Goal: Information Seeking & Learning: Learn about a topic

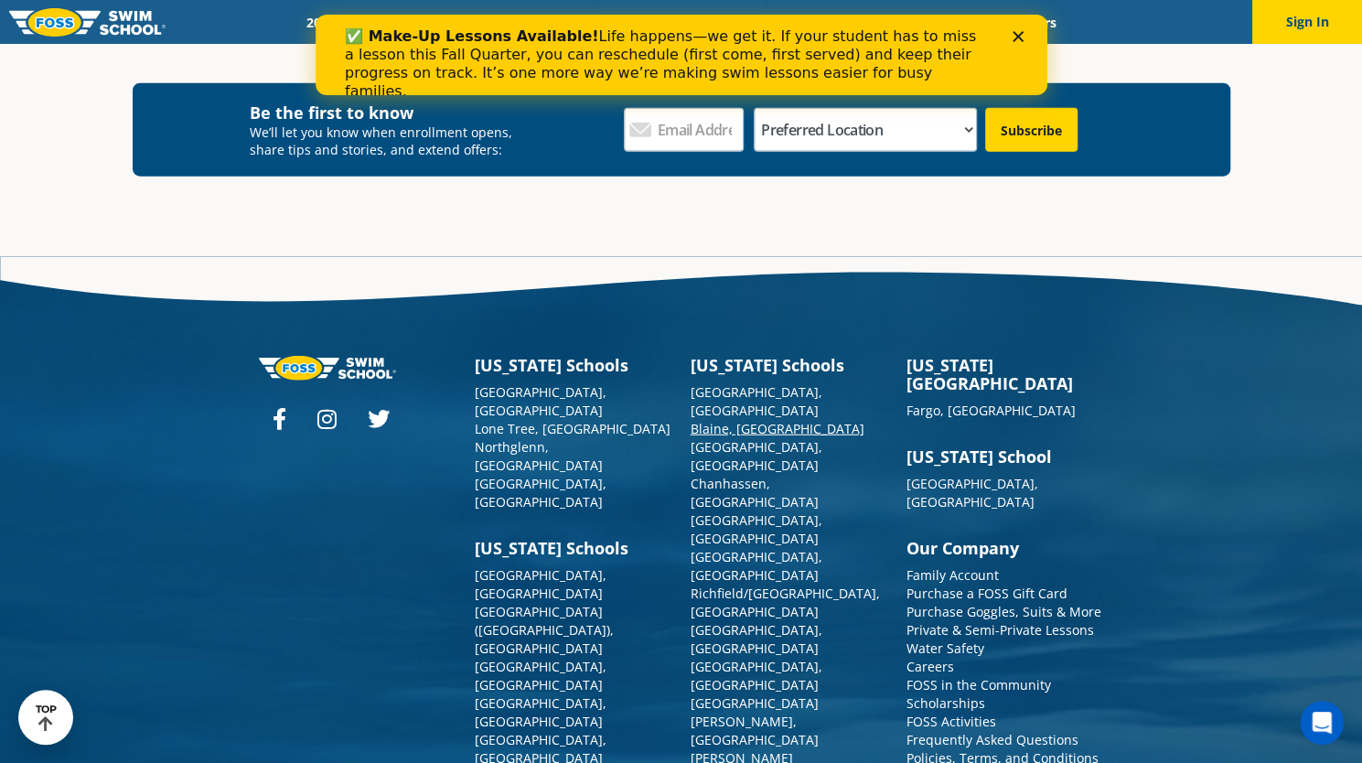
scroll to position [6615, 0]
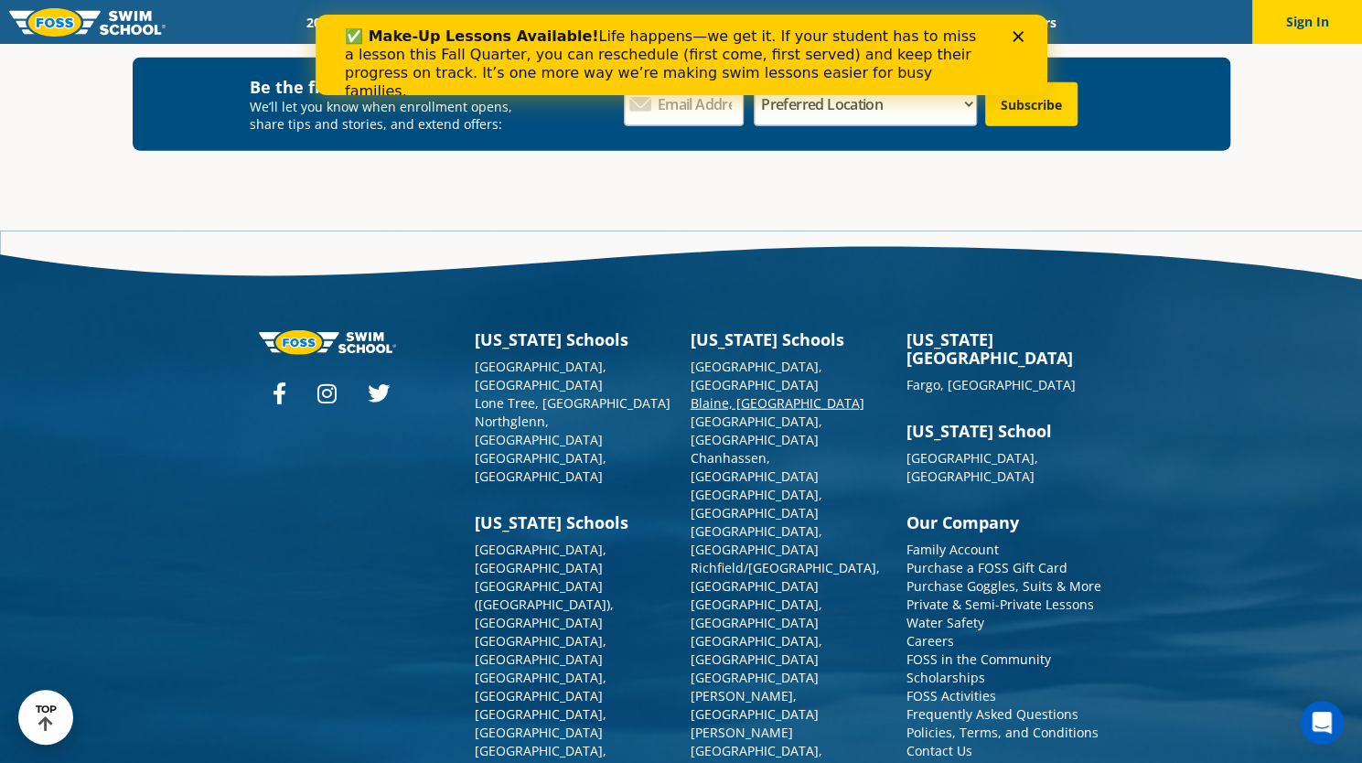
click at [700, 394] on link "Blaine, [GEOGRAPHIC_DATA]" at bounding box center [778, 402] width 174 height 17
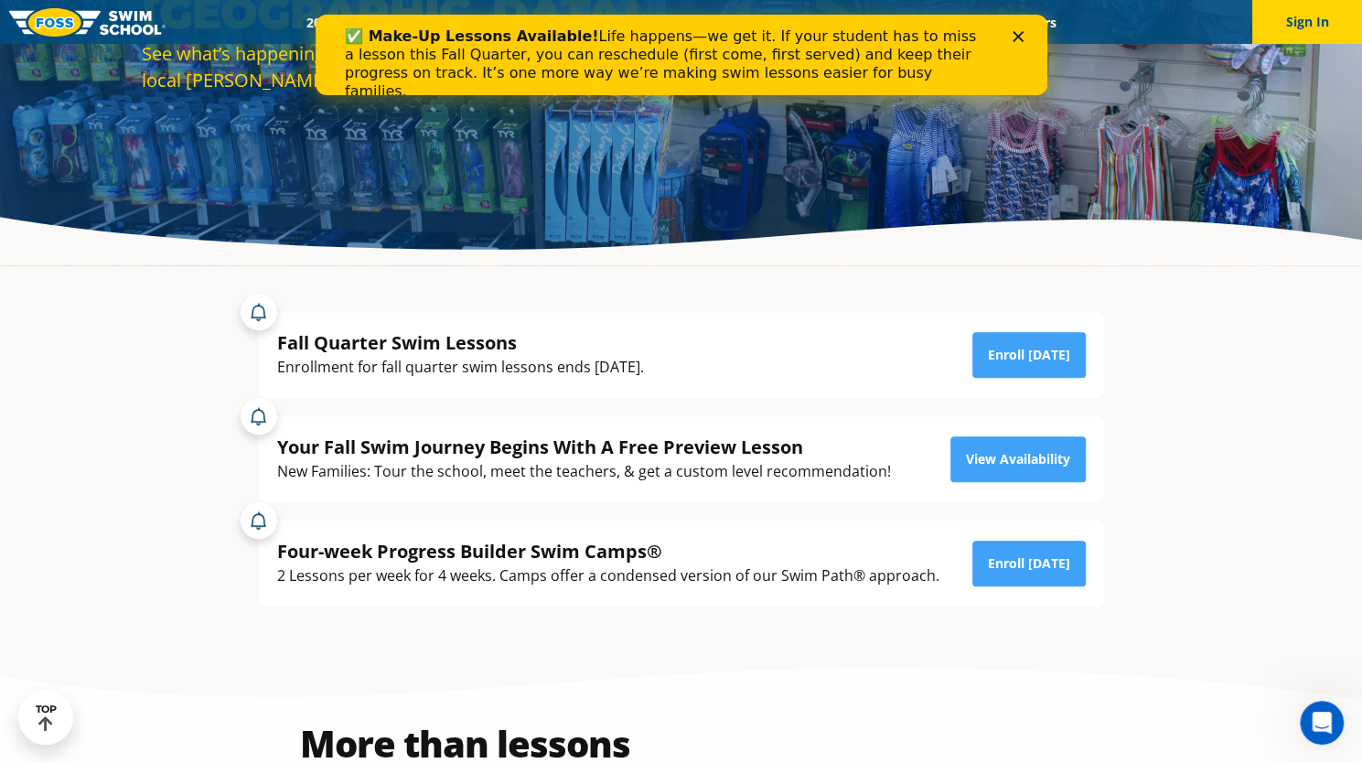
click at [1024, 32] on div "Close" at bounding box center [1021, 36] width 18 height 11
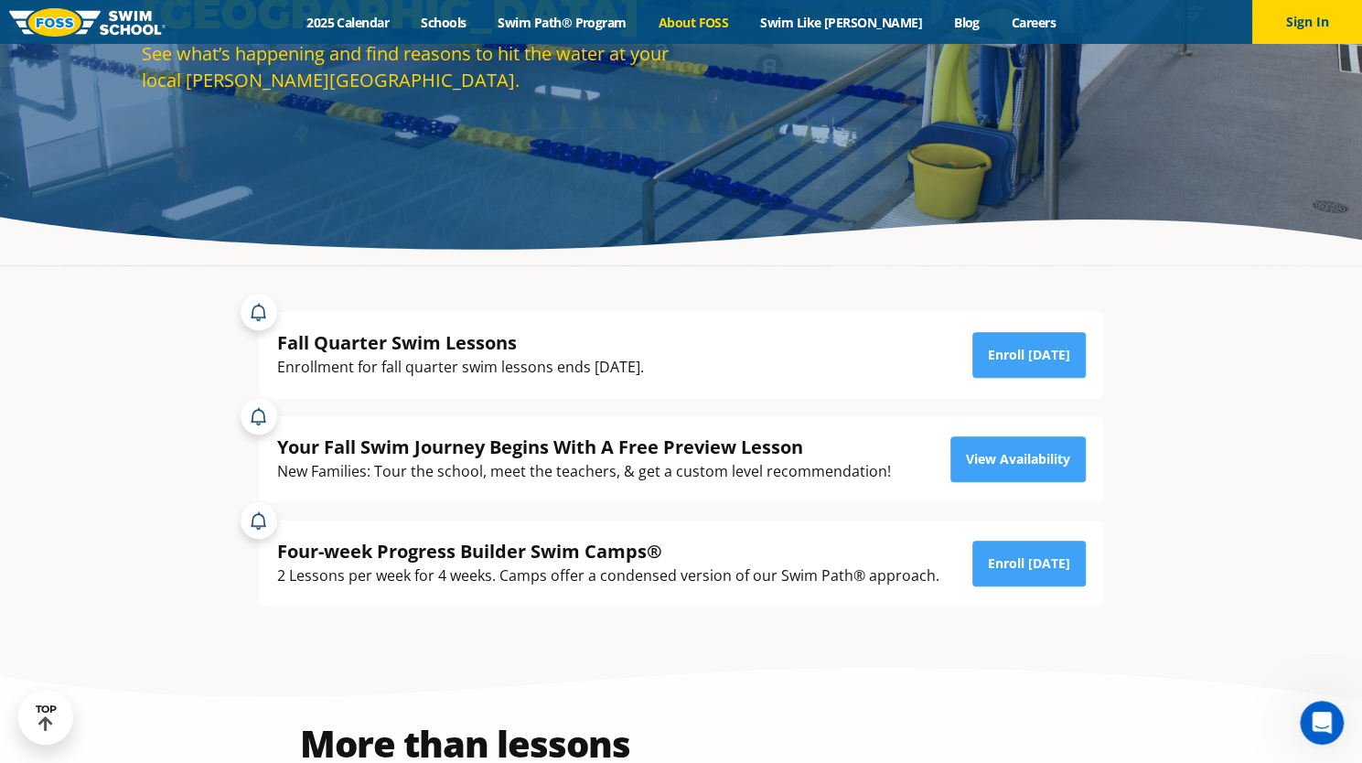
click at [733, 23] on link "About FOSS" at bounding box center [693, 22] width 102 height 17
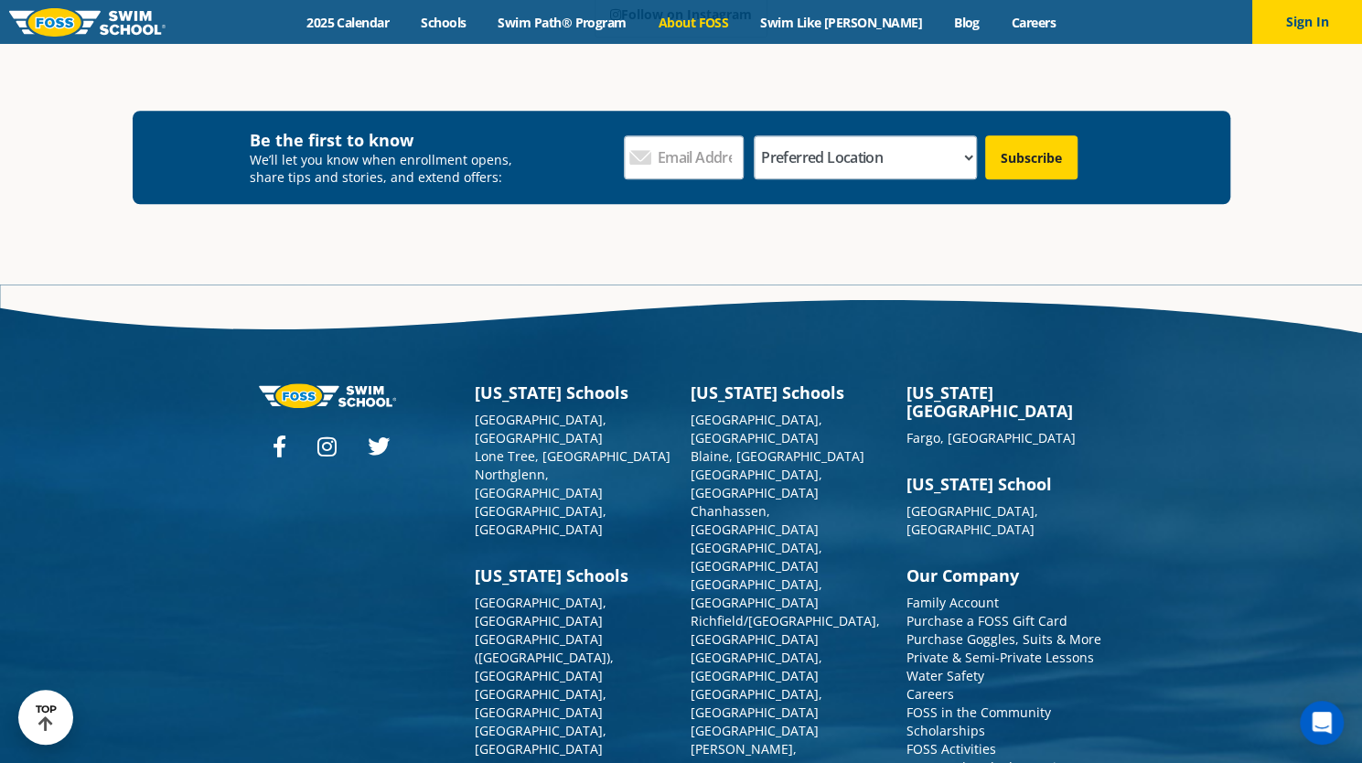
scroll to position [4798, 0]
click at [990, 758] on link "Frequently Asked Questions" at bounding box center [993, 766] width 172 height 17
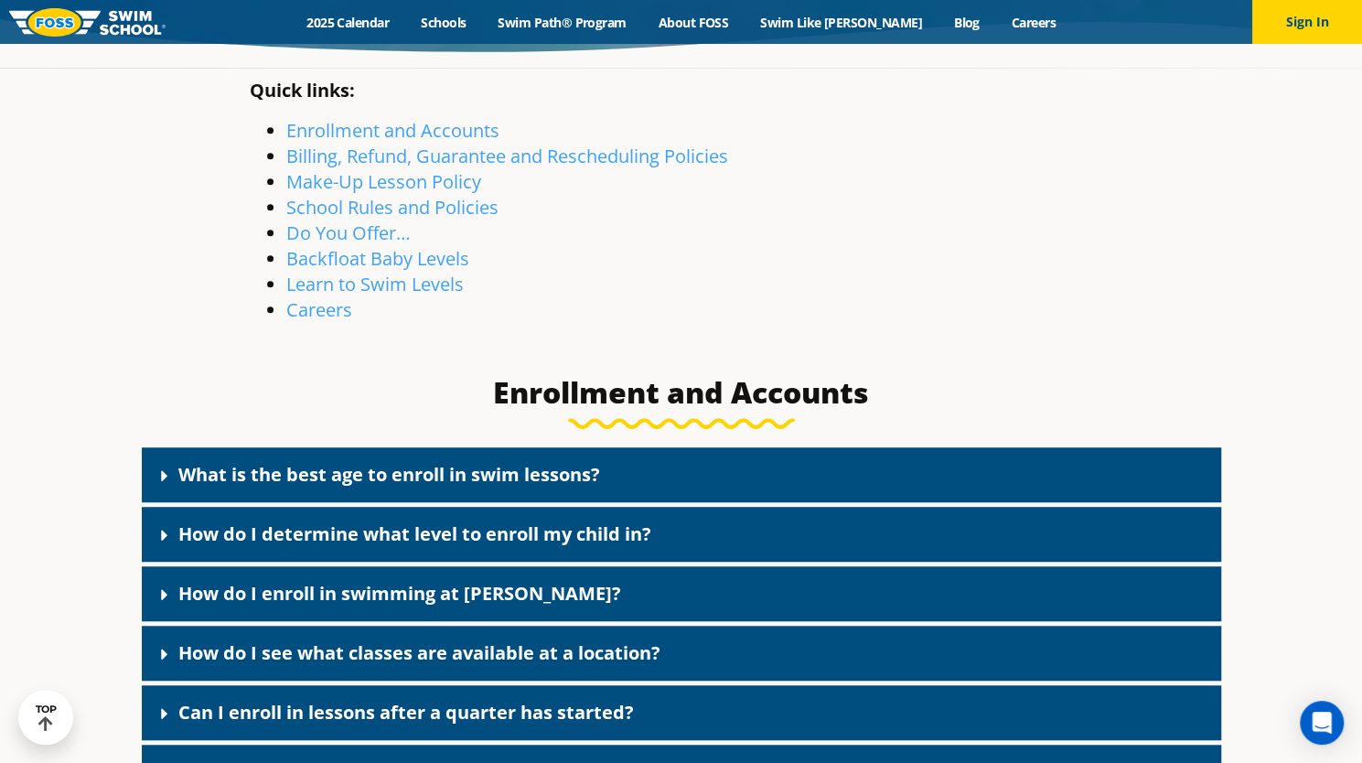
scroll to position [474, 0]
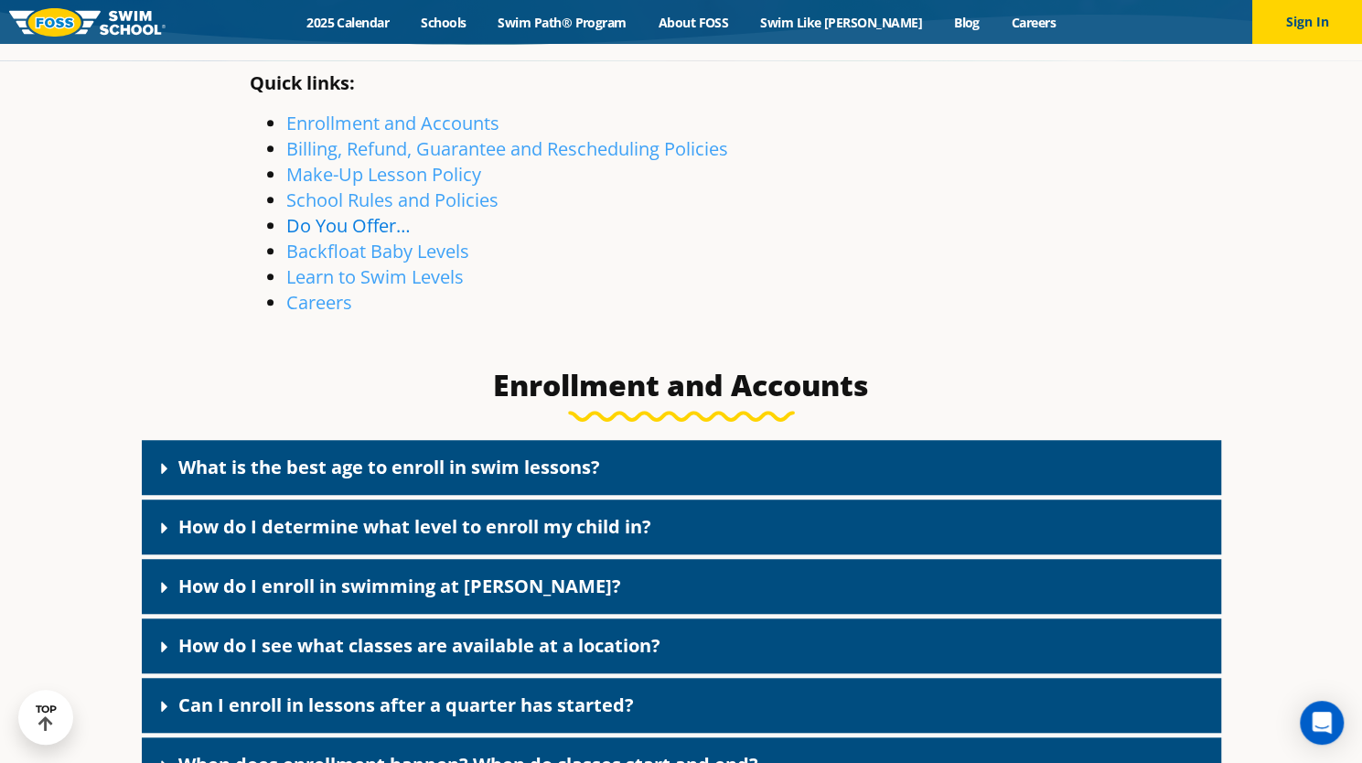
click at [349, 216] on link "Do You Offer…" at bounding box center [348, 225] width 124 height 25
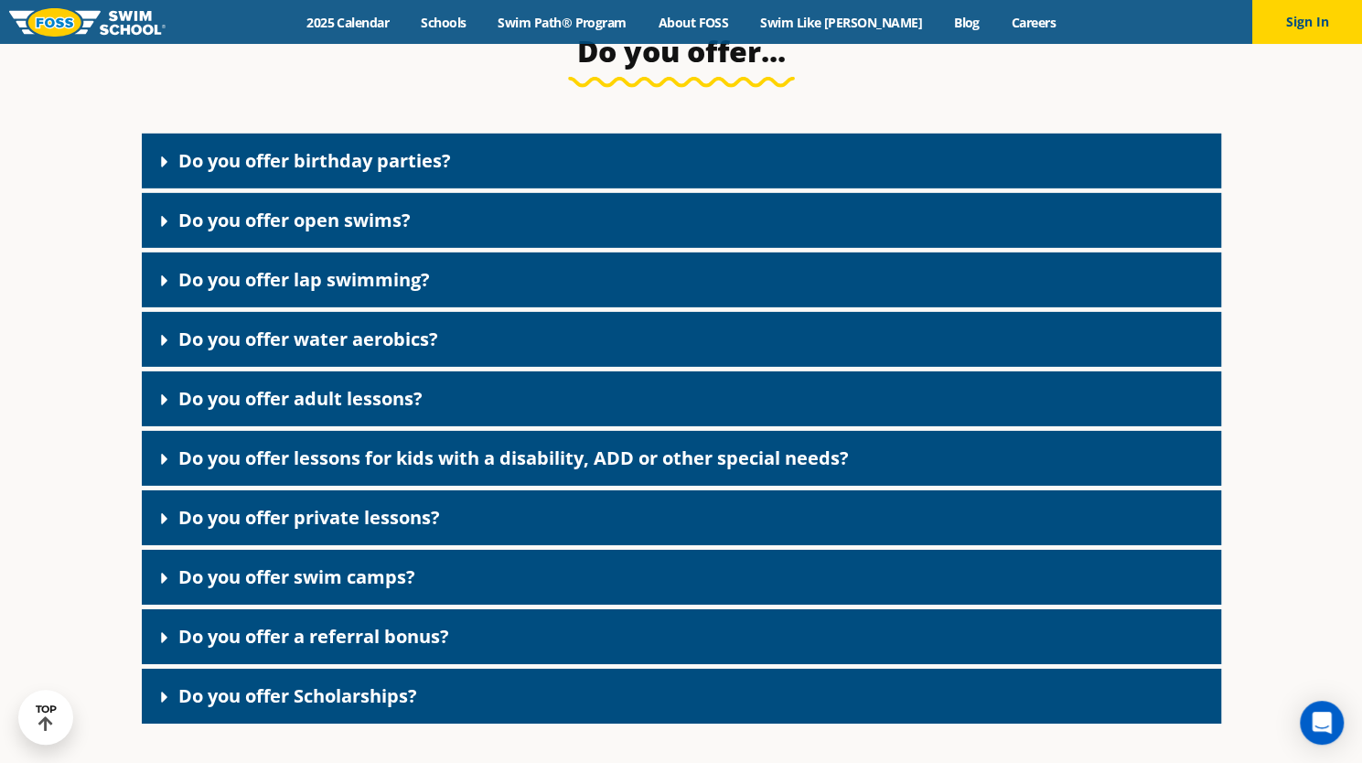
scroll to position [3263, 0]
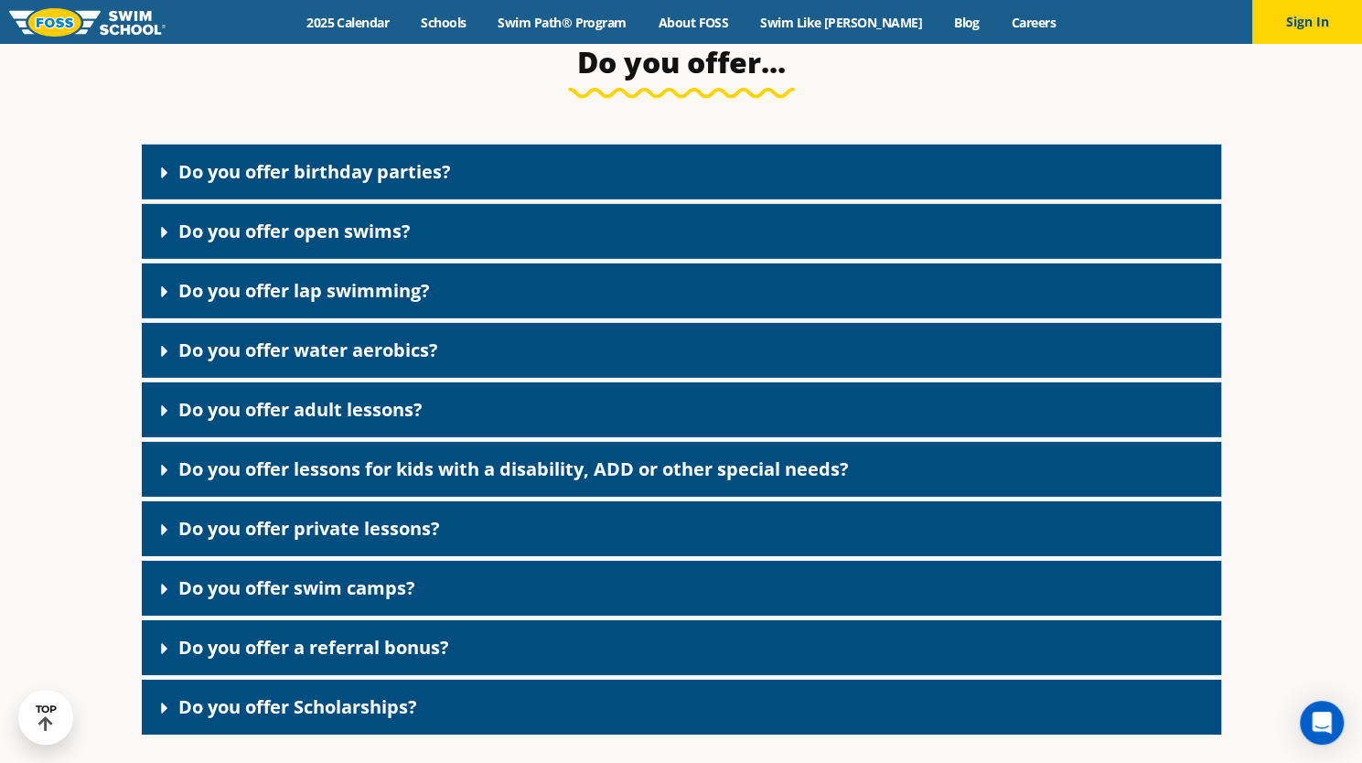
click at [337, 236] on link "Do you offer open swims?" at bounding box center [294, 231] width 232 height 25
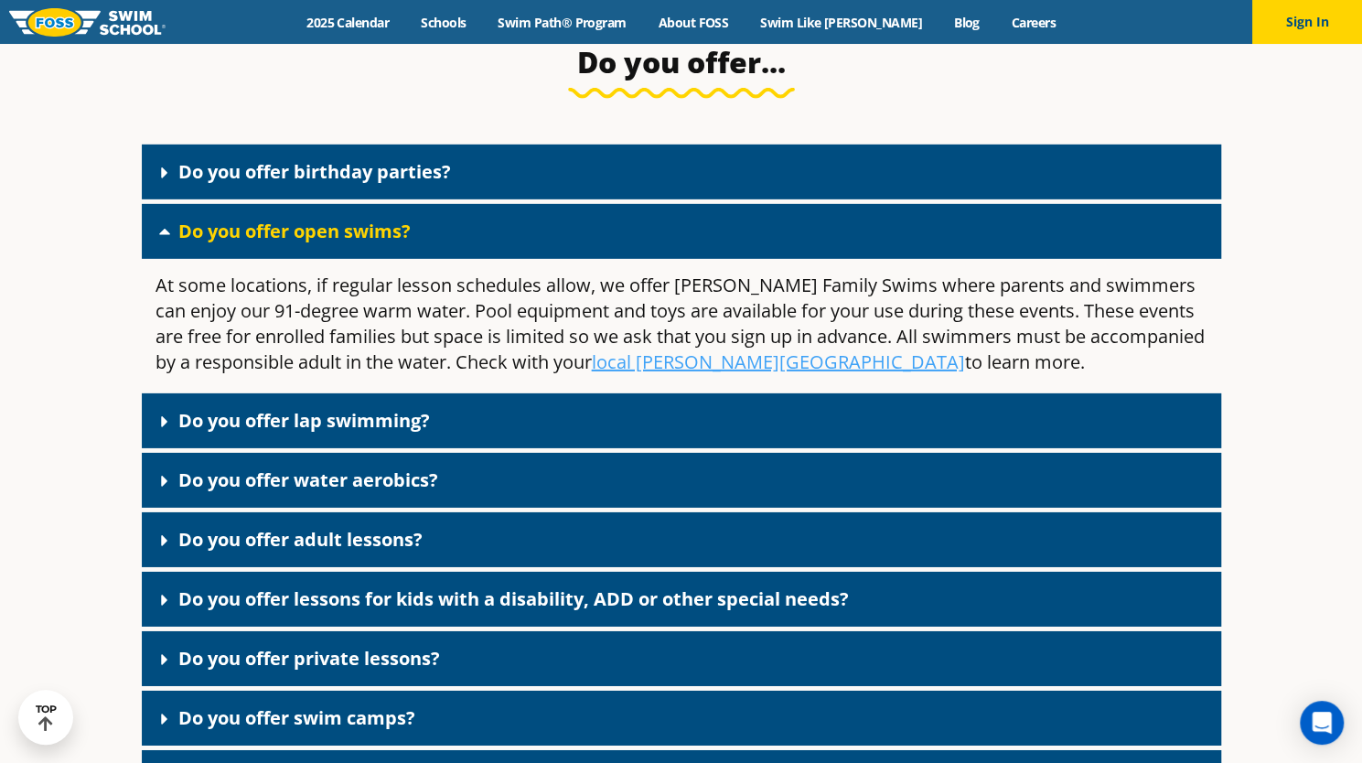
click at [216, 541] on div "Do you offer adult lessons?" at bounding box center [682, 539] width 1080 height 55
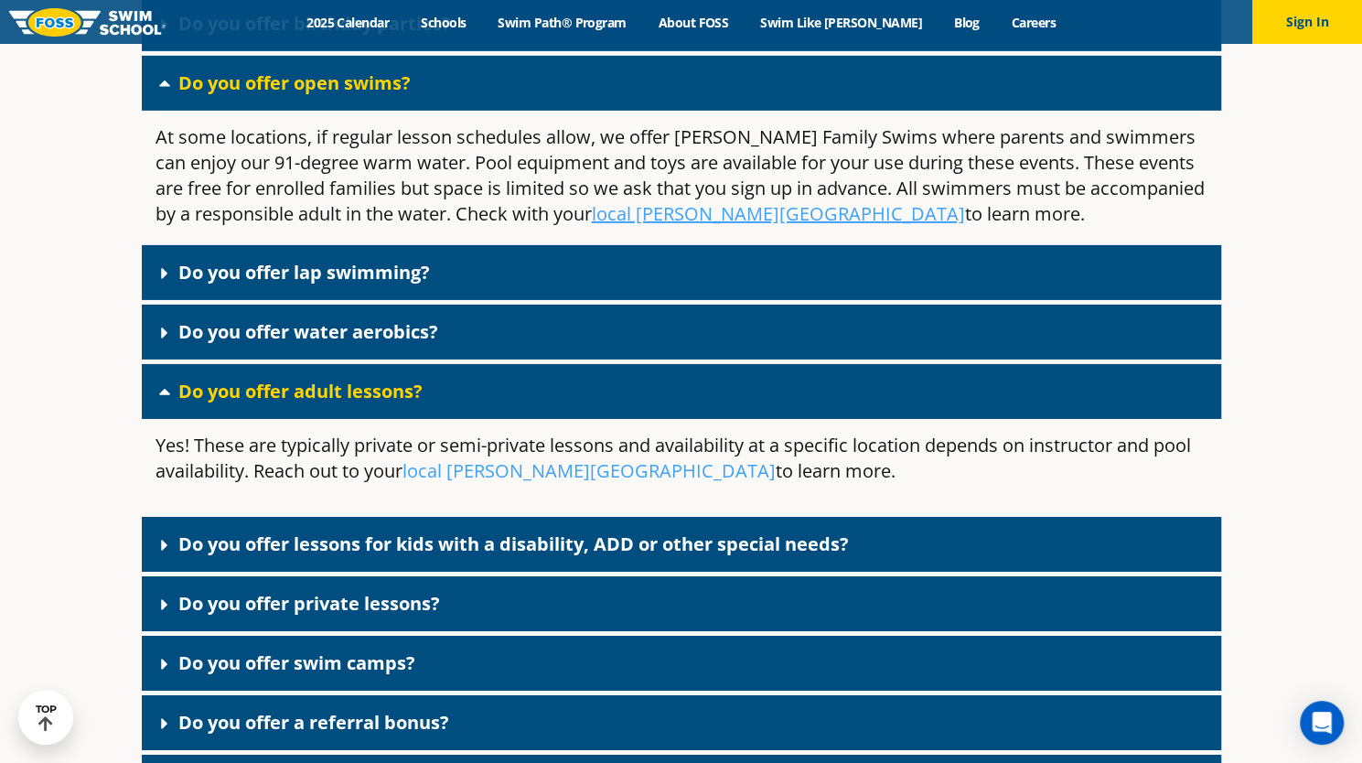
scroll to position [3409, 0]
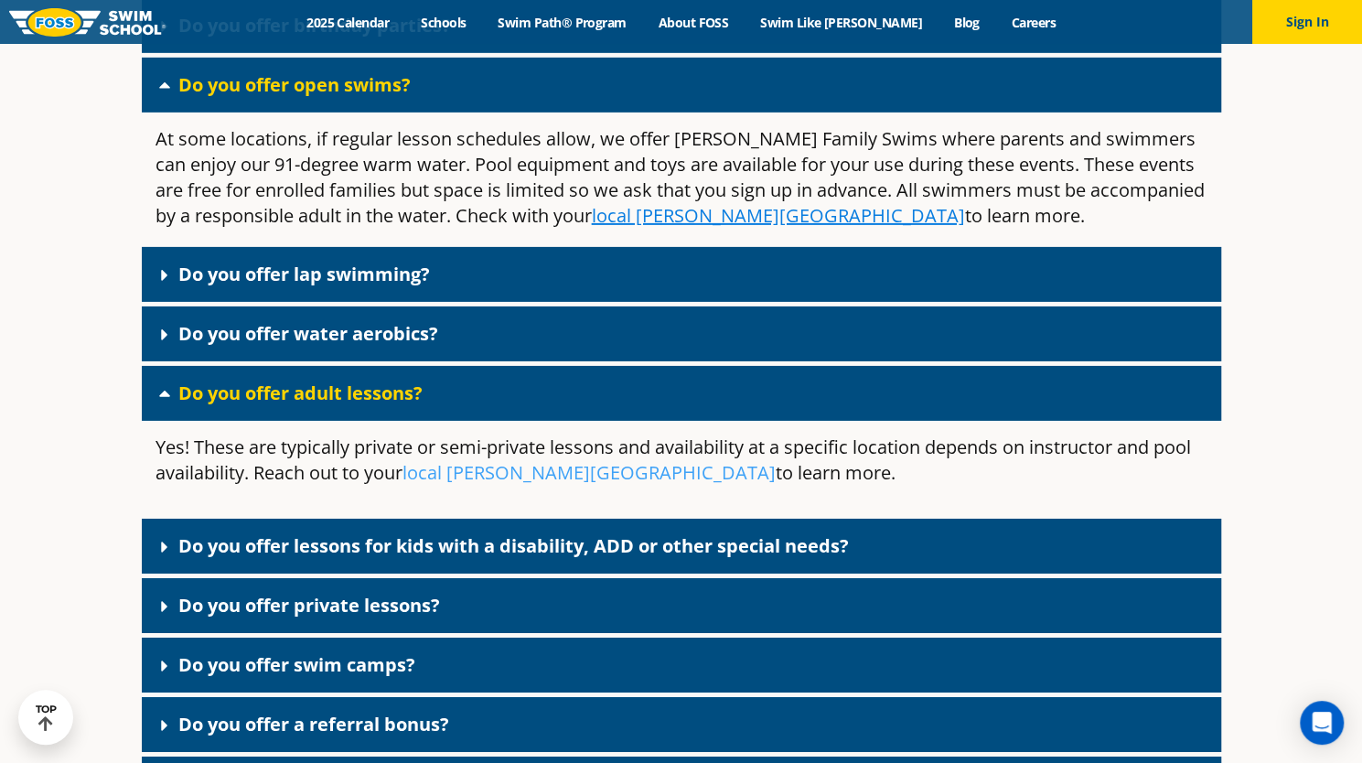
click at [593, 228] on u "local Foss Swim School" at bounding box center [778, 215] width 373 height 25
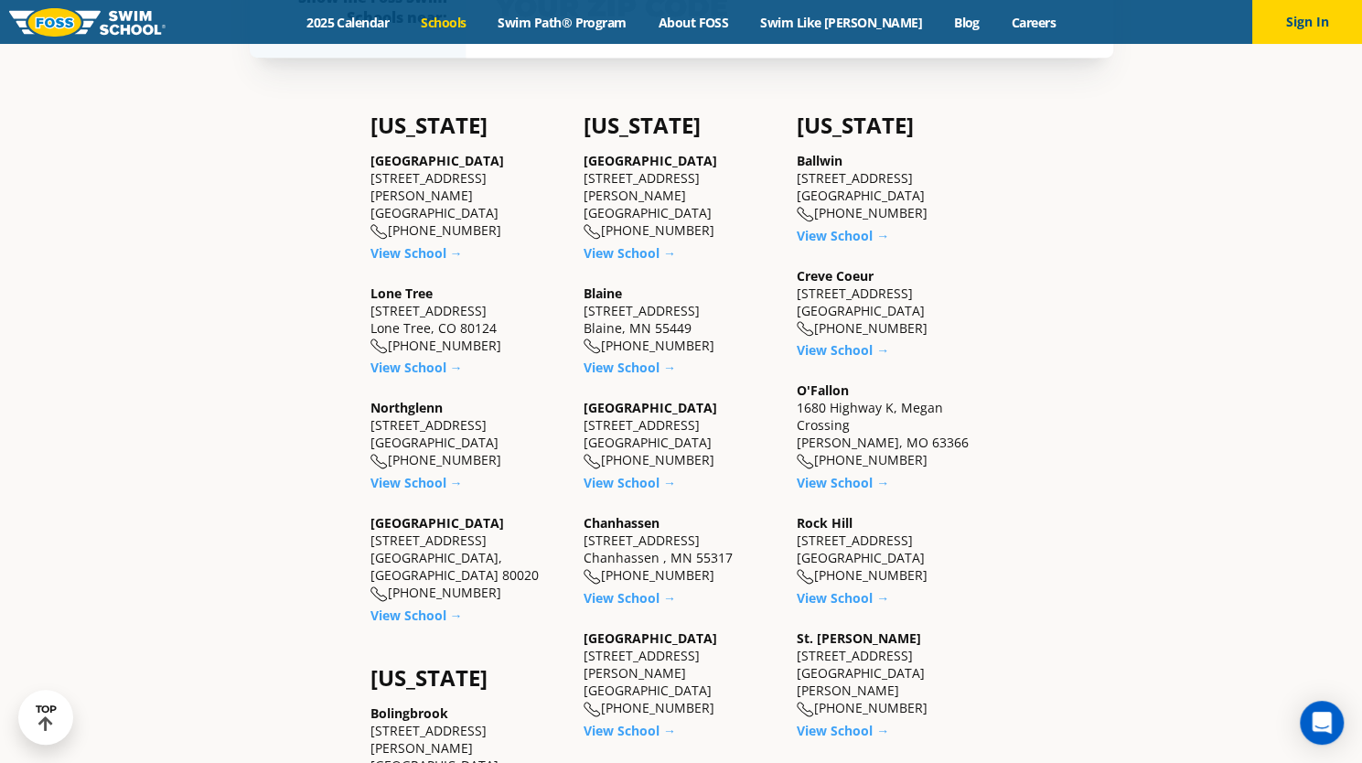
scroll to position [642, 0]
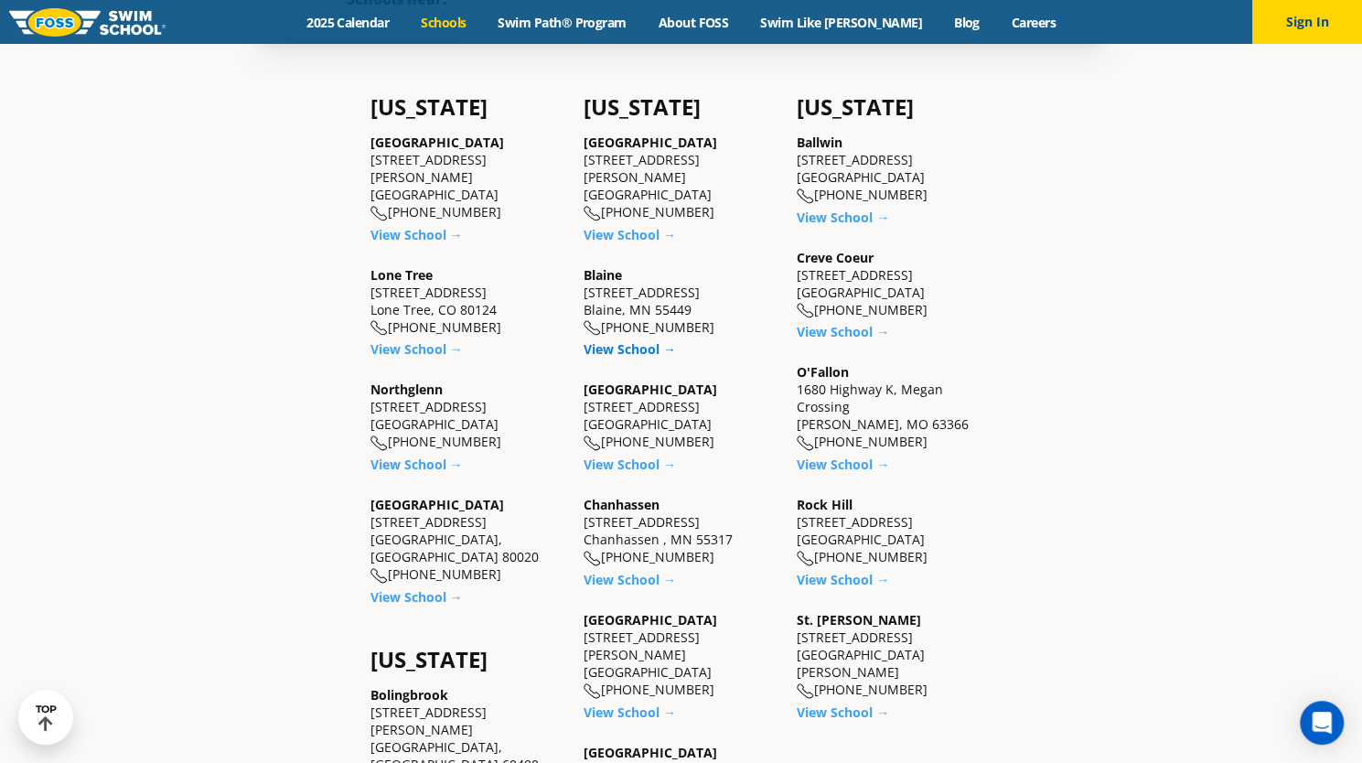
click at [602, 349] on link "View School →" at bounding box center [630, 348] width 92 height 17
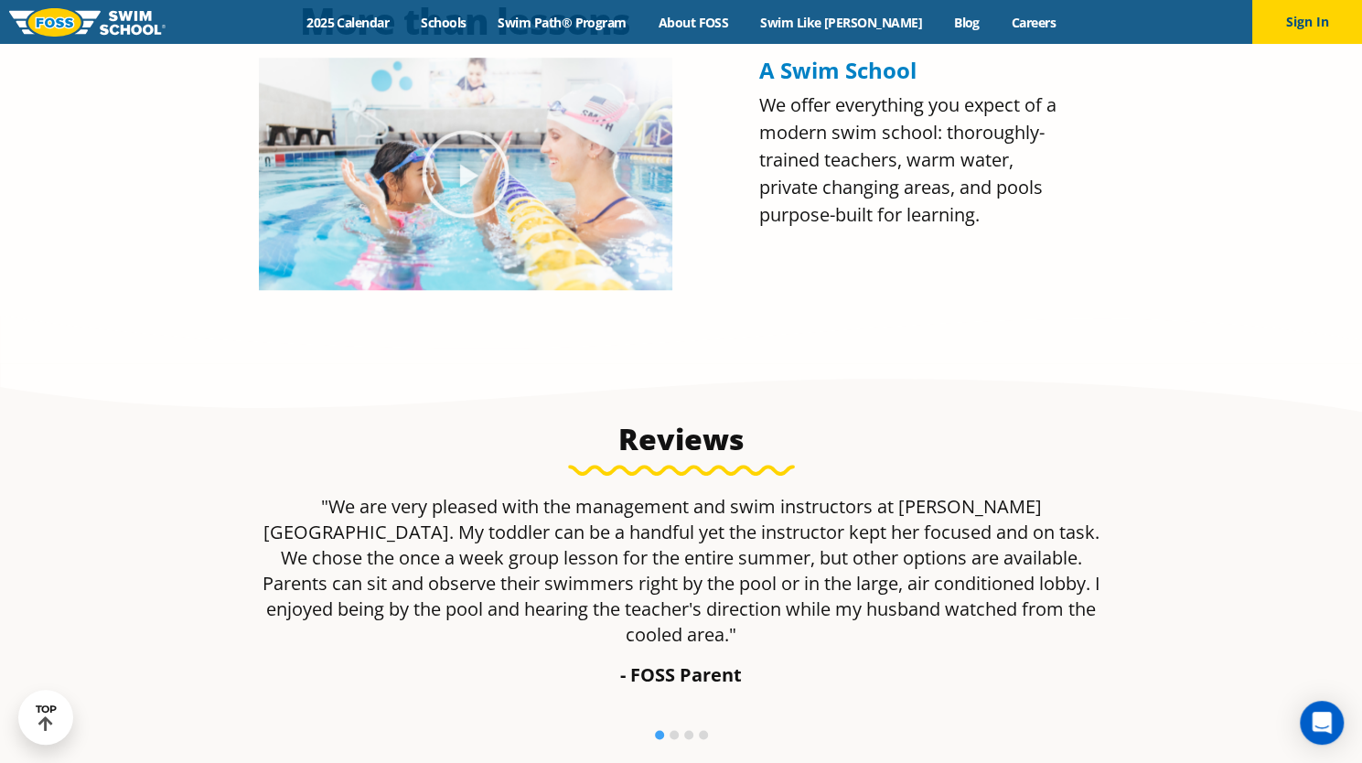
scroll to position [993, 0]
